Goal: Check status: Check status

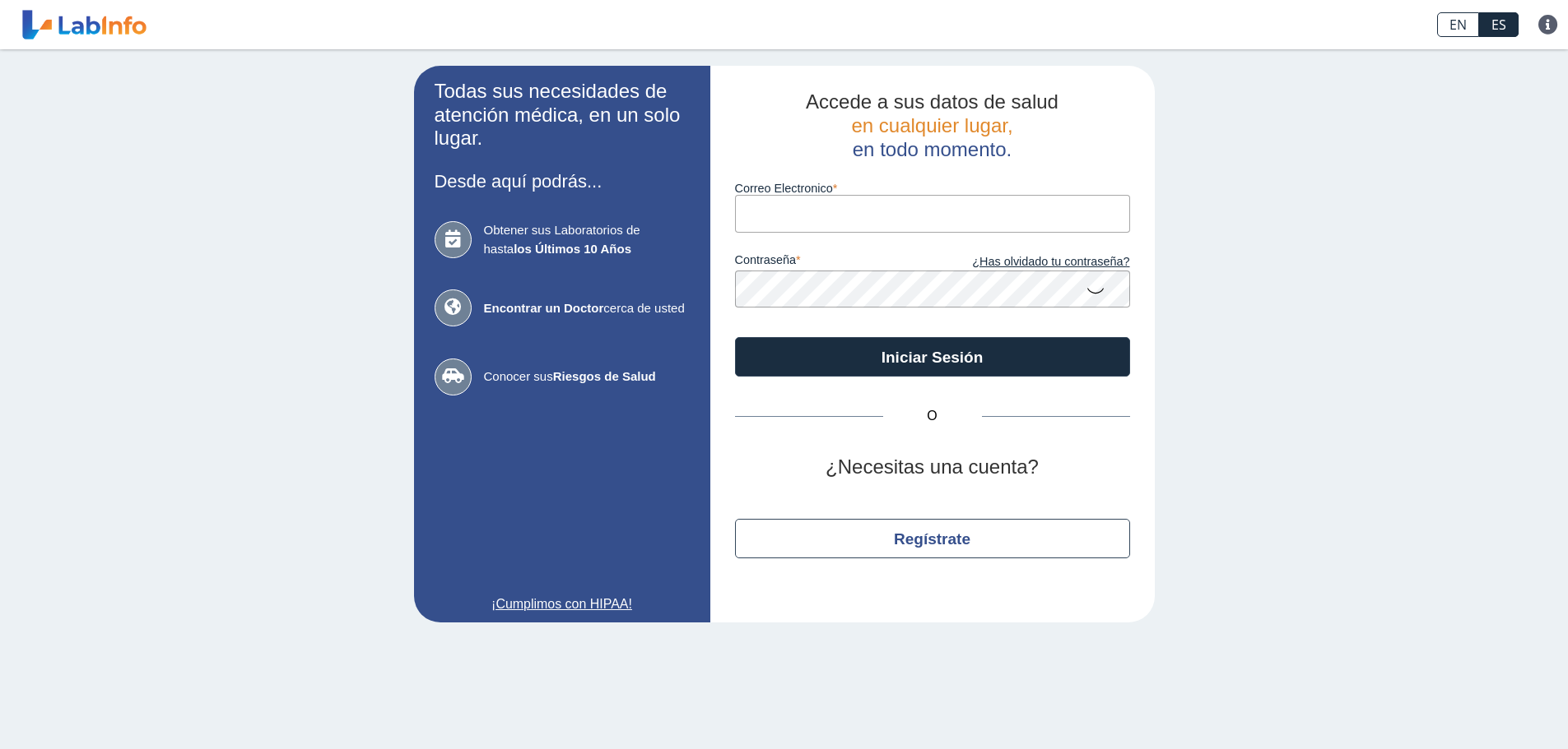
drag, startPoint x: 0, startPoint y: 0, endPoint x: 850, endPoint y: 209, distance: 875.3
click at [850, 209] on input "Correo Electronico" at bounding box center [932, 213] width 395 height 37
type input "[EMAIL_ADDRESS][DOMAIN_NAME]"
click at [1091, 282] on icon at bounding box center [1095, 290] width 20 height 32
click at [1094, 283] on icon at bounding box center [1095, 289] width 20 height 30
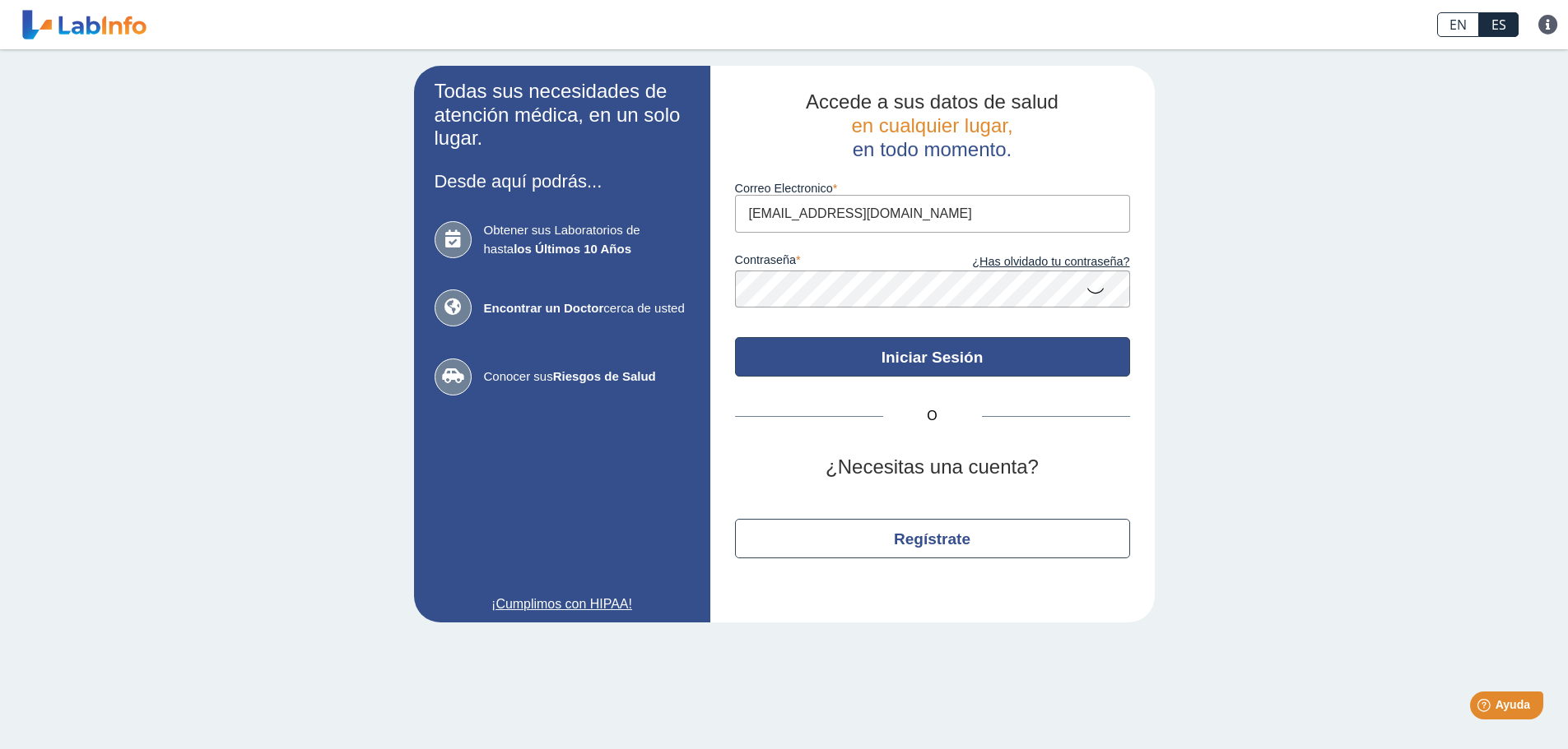
click at [976, 359] on button "Iniciar Sesión" at bounding box center [932, 357] width 395 height 39
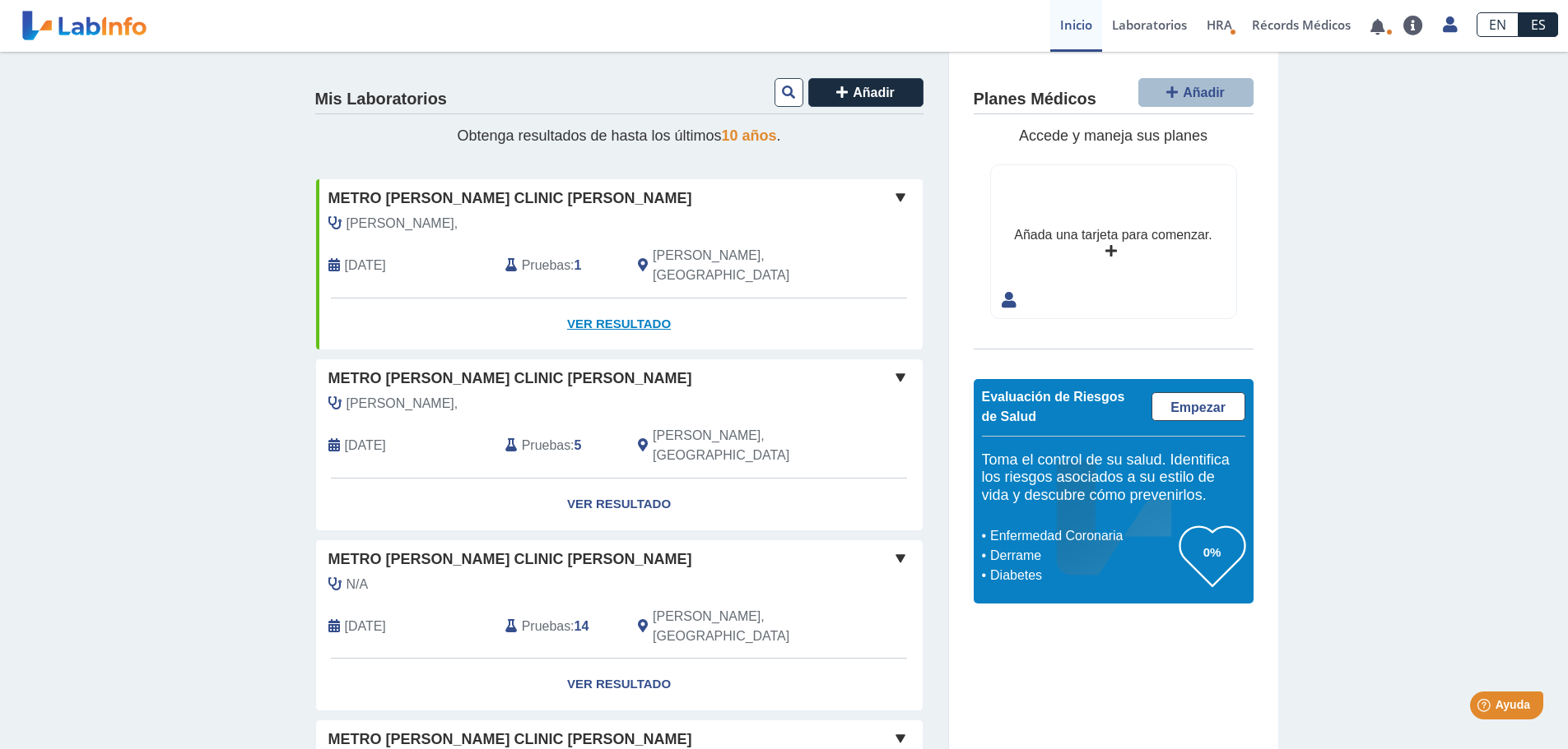
click at [633, 298] on link "Ver Resultado" at bounding box center [620, 324] width 607 height 52
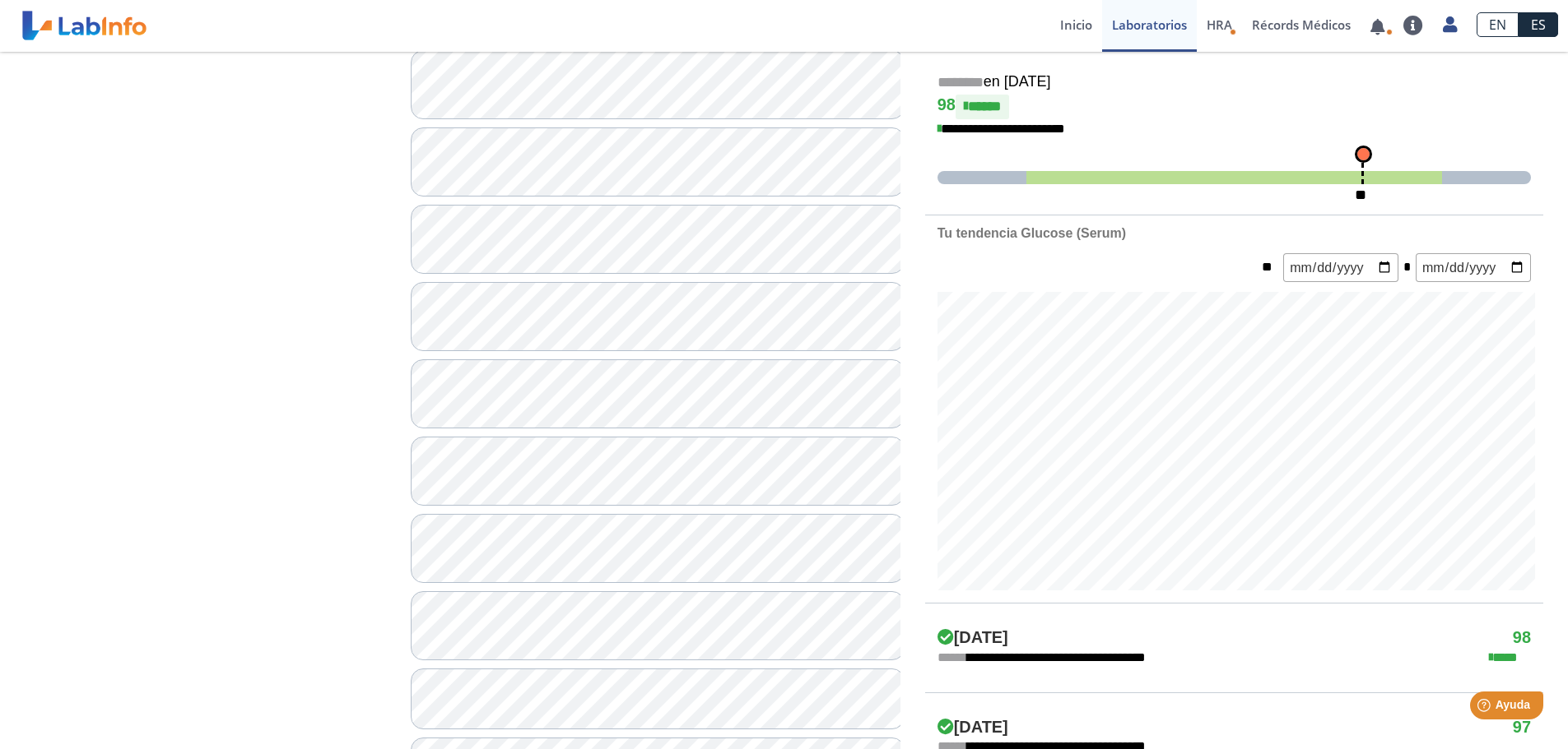
scroll to position [411, 0]
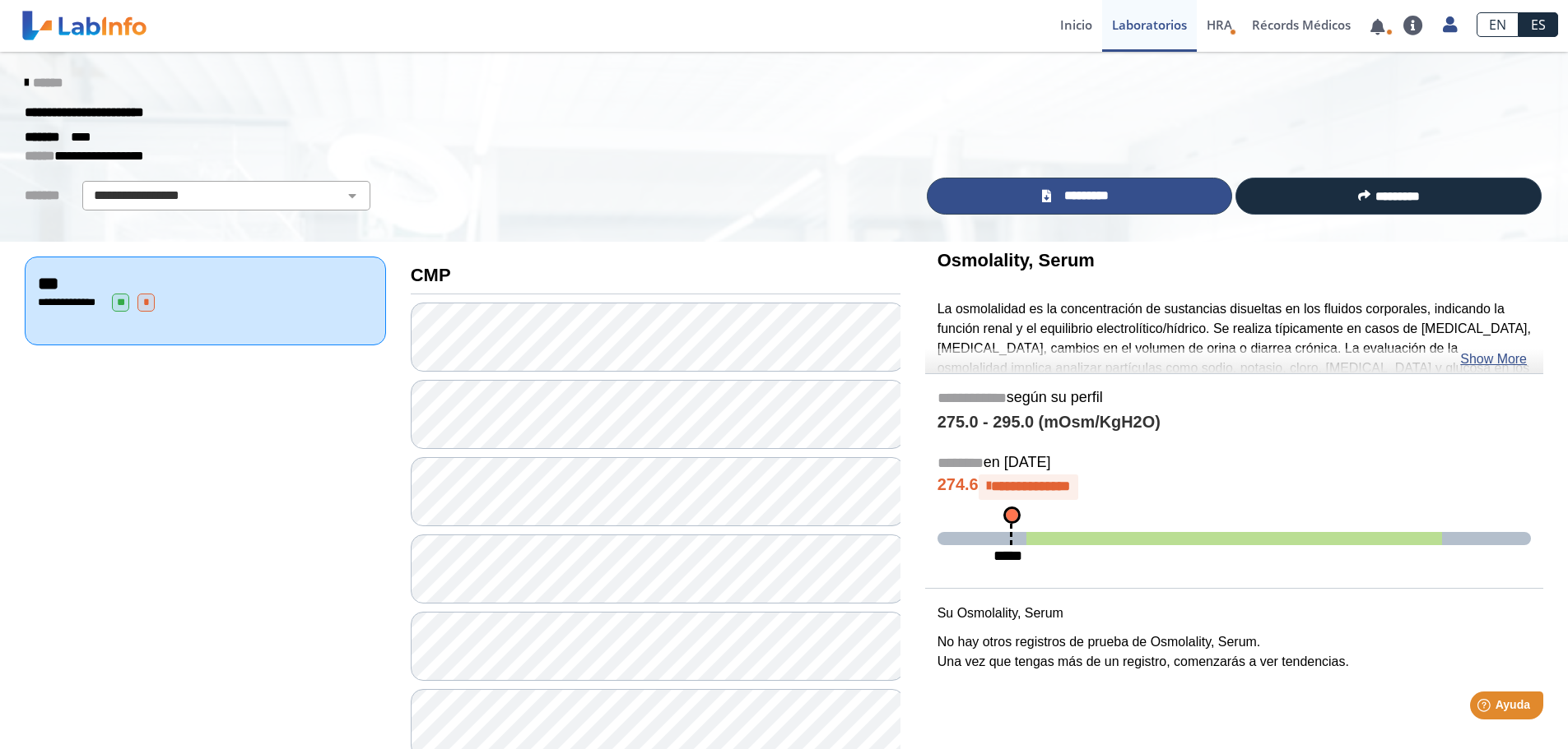
click at [1042, 197] on icon at bounding box center [1047, 195] width 9 height 12
